Goal: Task Accomplishment & Management: Use online tool/utility

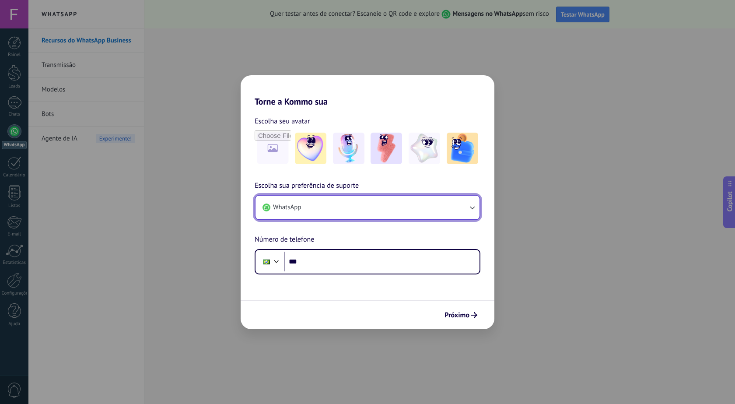
click at [400, 208] on button "WhatsApp" at bounding box center [368, 208] width 224 height 24
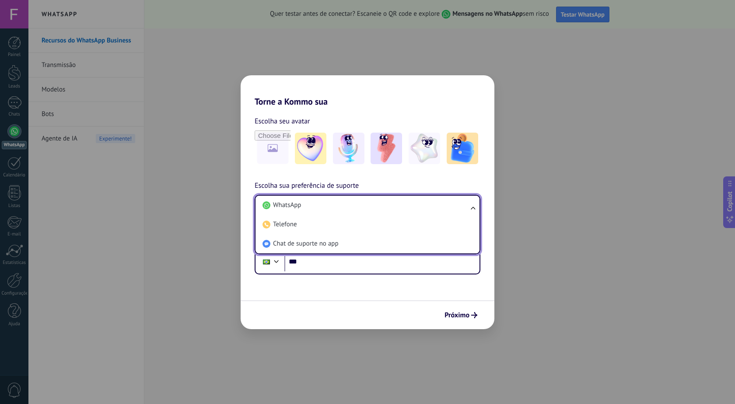
click at [400, 208] on li "WhatsApp" at bounding box center [366, 205] width 214 height 19
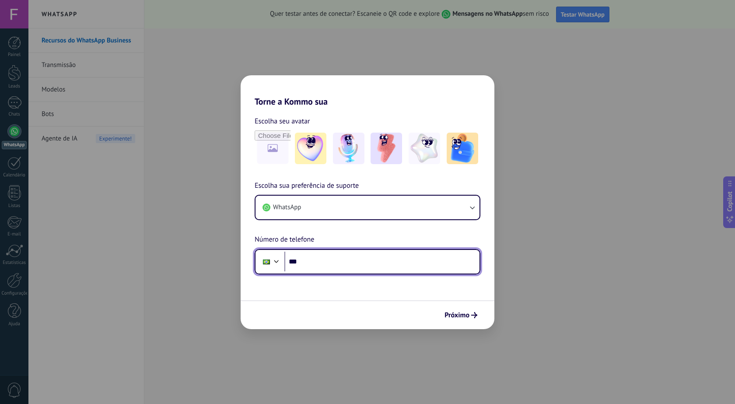
click at [407, 267] on input "***" at bounding box center [382, 262] width 195 height 20
click at [407, 267] on input "**********" at bounding box center [382, 262] width 195 height 20
type input "**********"
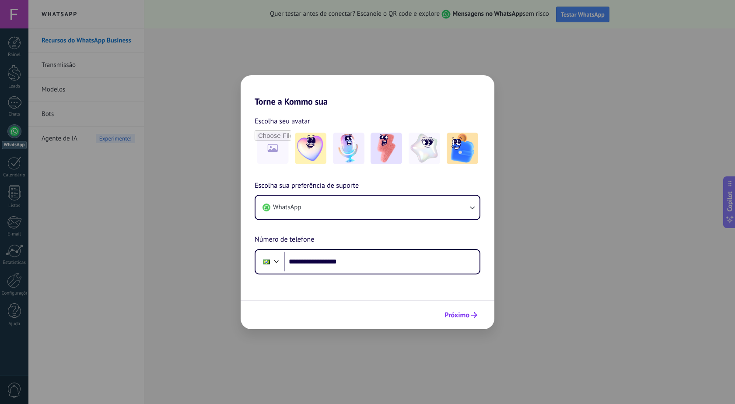
click at [466, 315] on span "Próximo" at bounding box center [457, 315] width 25 height 6
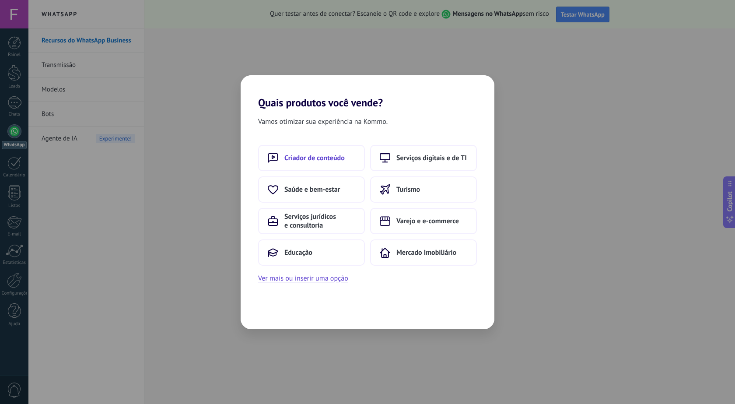
click at [293, 168] on button "Criador de conteúdo" at bounding box center [311, 158] width 107 height 26
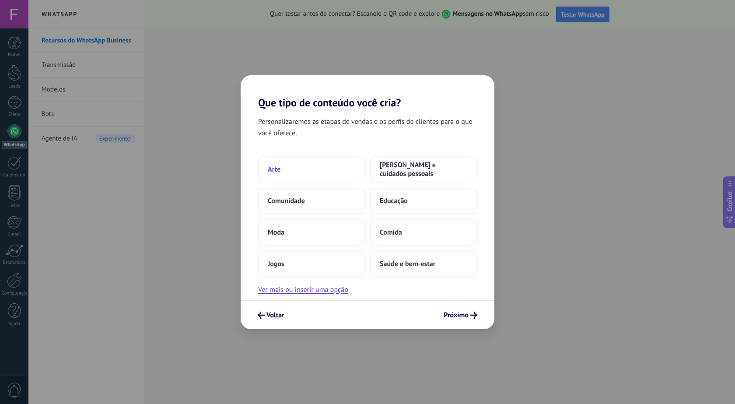
click at [306, 173] on button "Arte" at bounding box center [311, 169] width 107 height 26
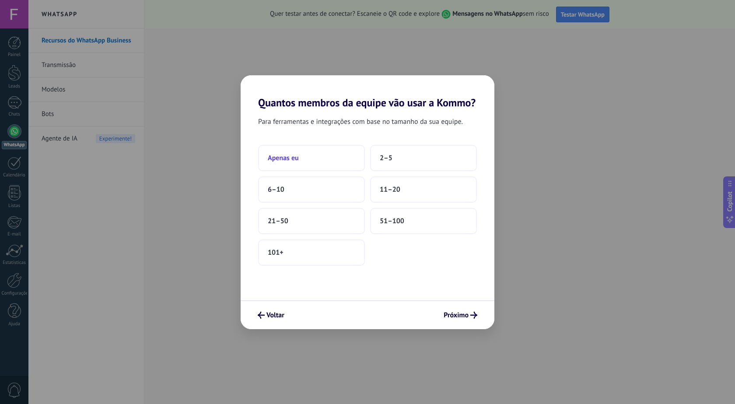
click at [331, 155] on button "Apenas eu" at bounding box center [311, 158] width 107 height 26
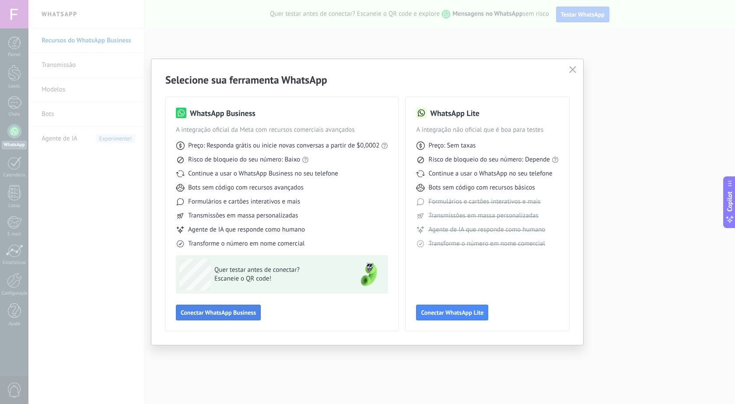
click at [229, 317] on button "Conectar WhatsApp Business" at bounding box center [218, 313] width 85 height 16
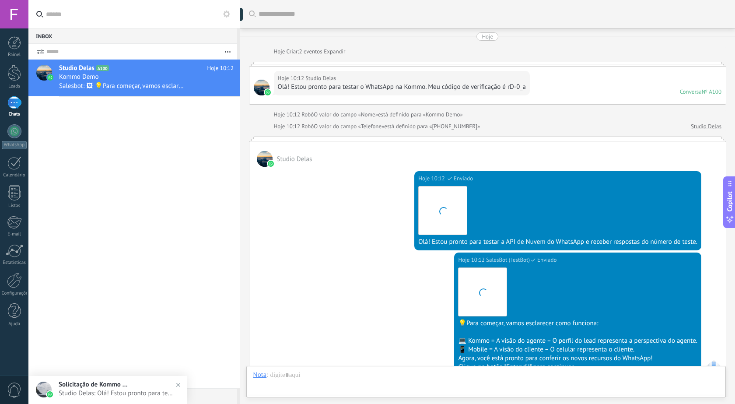
scroll to position [13, 0]
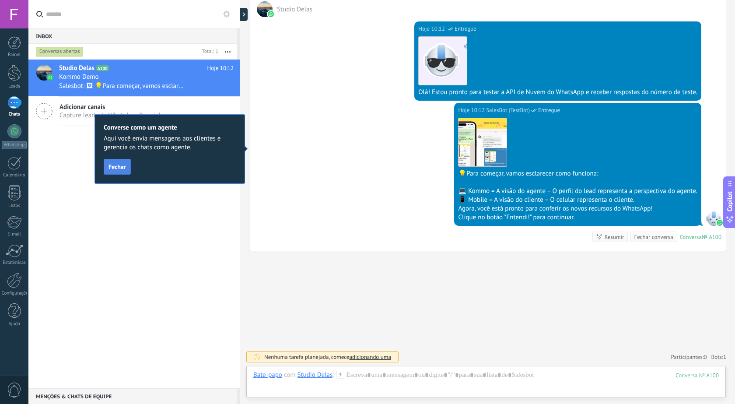
click at [118, 164] on span "Fechar" at bounding box center [118, 167] width 18 height 6
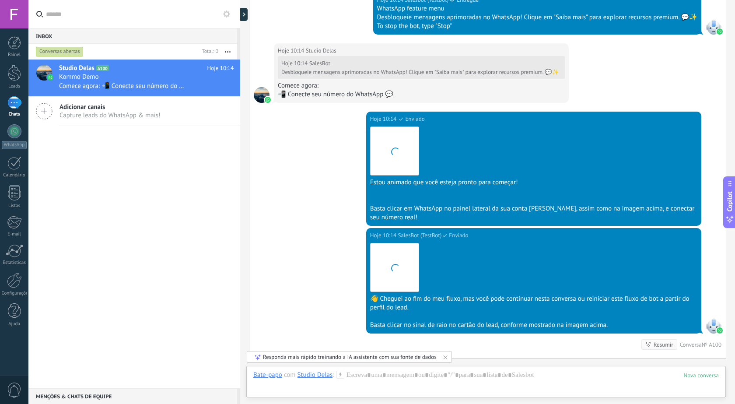
scroll to position [1169, 0]
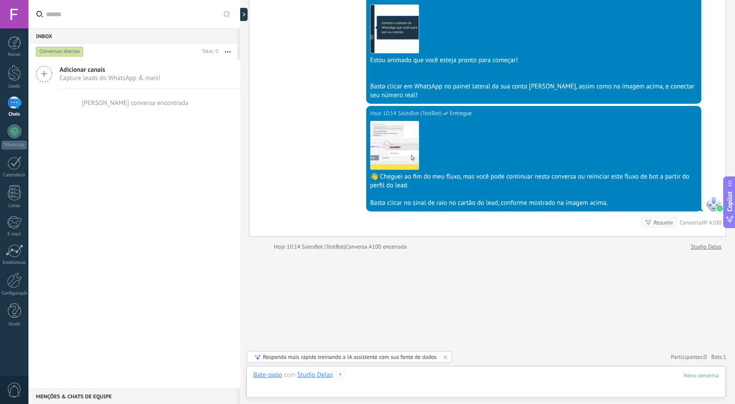
click at [283, 392] on div at bounding box center [486, 384] width 466 height 26
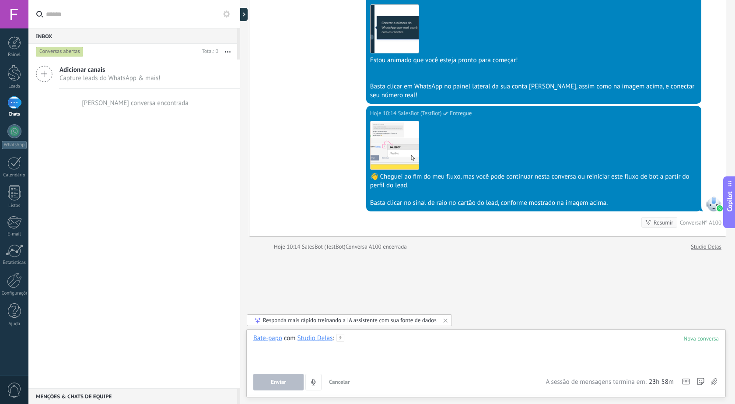
click at [390, 364] on div at bounding box center [486, 350] width 466 height 33
click at [18, 102] on div "1" at bounding box center [14, 102] width 14 height 13
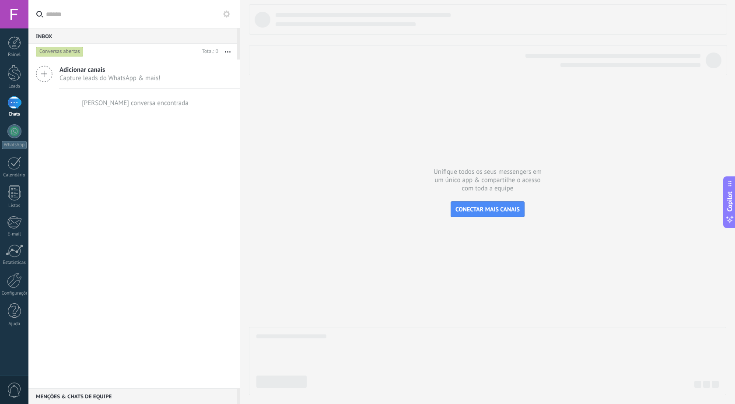
click at [120, 74] on span "Adicionar canais" at bounding box center [110, 70] width 101 height 8
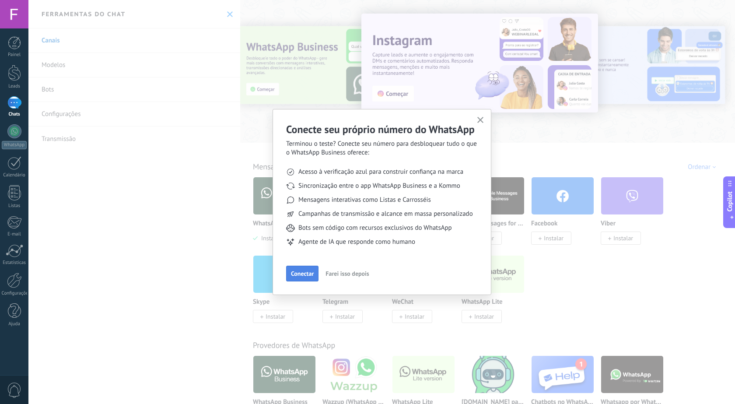
click at [301, 271] on span "Conectar" at bounding box center [302, 274] width 23 height 6
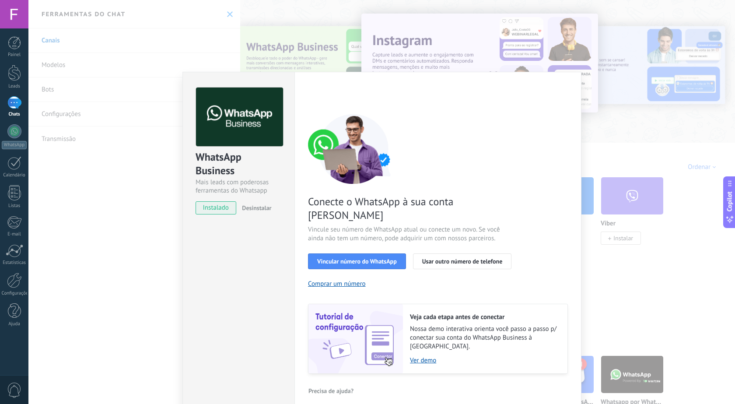
click at [219, 208] on span "instalado" at bounding box center [216, 207] width 40 height 13
click at [372, 258] on span "Vincular número do WhatsApp" at bounding box center [357, 261] width 80 height 6
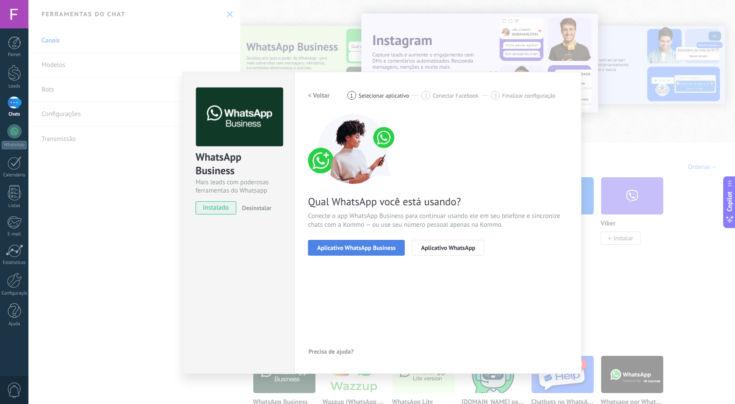
click at [393, 250] on span "Aplicativo WhatsApp Business" at bounding box center [356, 248] width 78 height 6
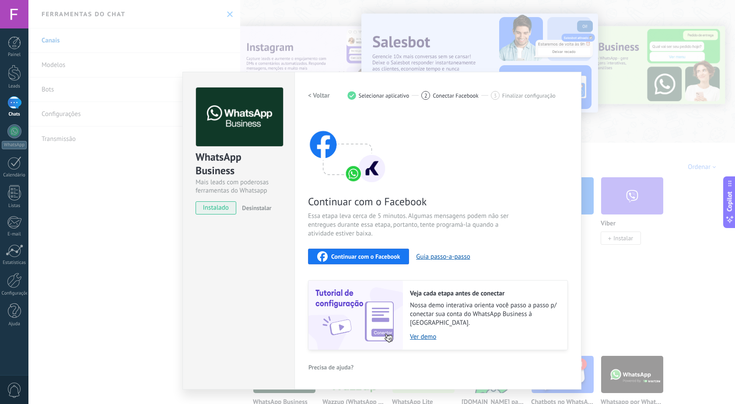
click at [371, 257] on span "Continuar com o Facebook" at bounding box center [365, 256] width 69 height 6
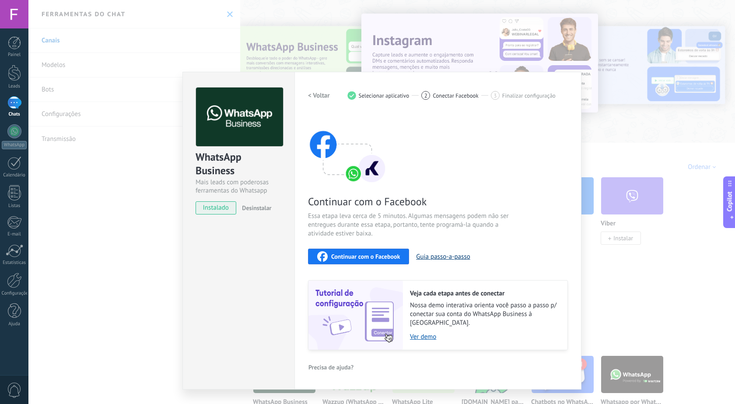
click at [455, 259] on button "Guia passo-a-passo" at bounding box center [443, 257] width 54 height 8
click at [545, 74] on div "Configurações Autorização Esta aba registra os usuários que permitiram acesso à…" at bounding box center [438, 231] width 287 height 318
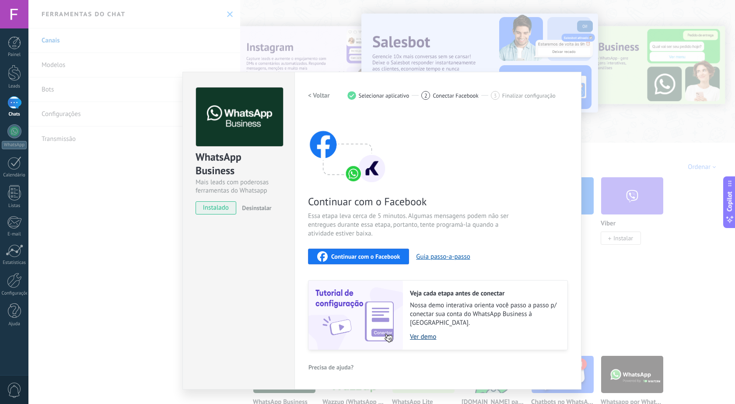
click at [419, 333] on link "Ver demo" at bounding box center [484, 337] width 149 height 8
